Goal: Task Accomplishment & Management: Use online tool/utility

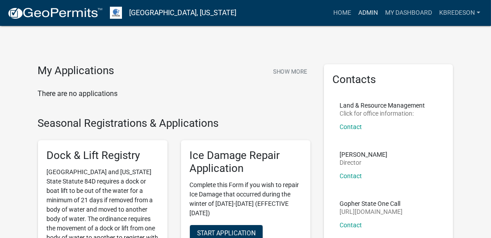
click at [367, 10] on link "Admin" at bounding box center [368, 12] width 27 height 17
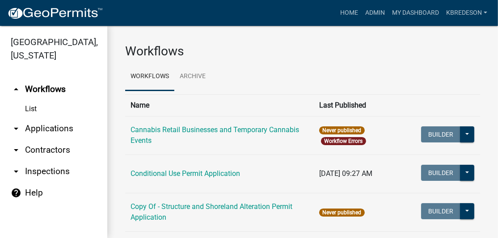
click at [59, 132] on link "arrow_drop_down Applications" at bounding box center [53, 128] width 107 height 21
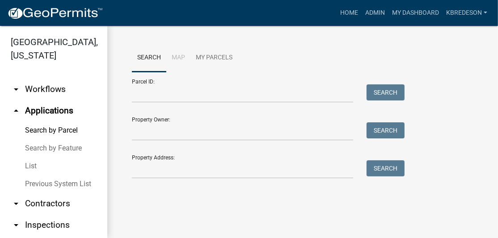
click at [170, 159] on div "Property Address: Search" at bounding box center [266, 163] width 268 height 31
click at [165, 165] on input "Property Address:" at bounding box center [242, 169] width 221 height 18
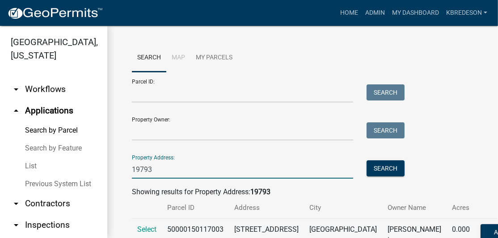
scroll to position [59, 0]
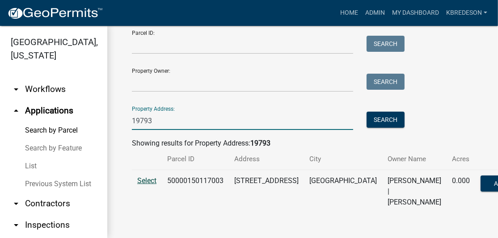
type input "19793"
click at [145, 177] on span "Select" at bounding box center [146, 181] width 19 height 8
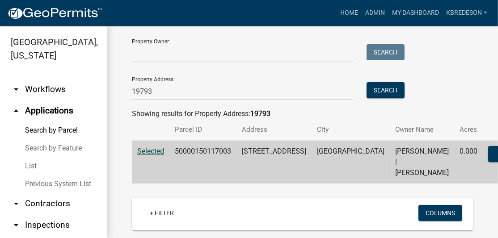
scroll to position [78, 0]
